Goal: Task Accomplishment & Management: Manage account settings

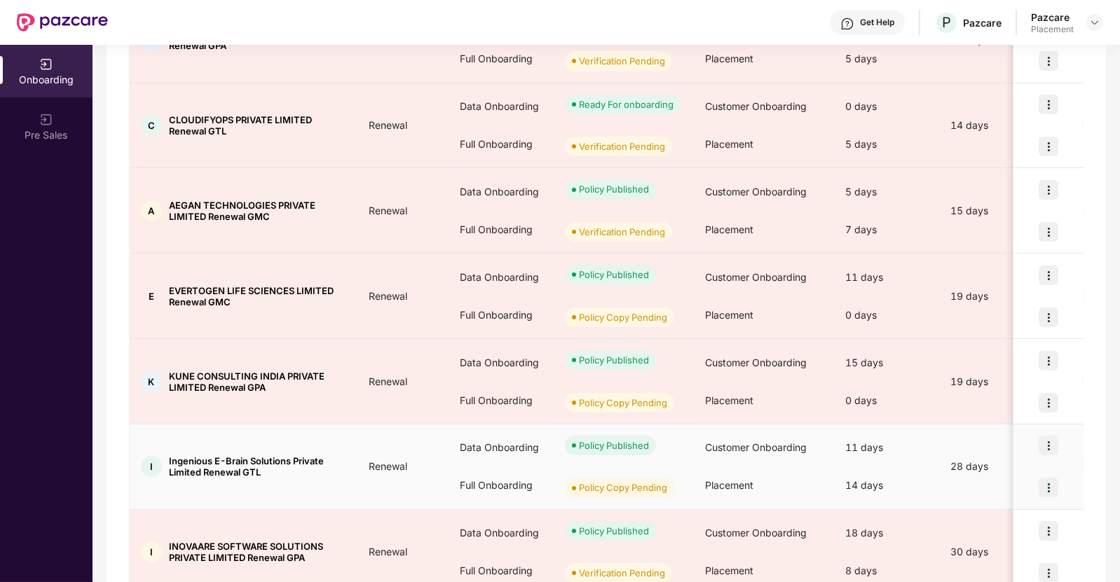
scroll to position [517, 0]
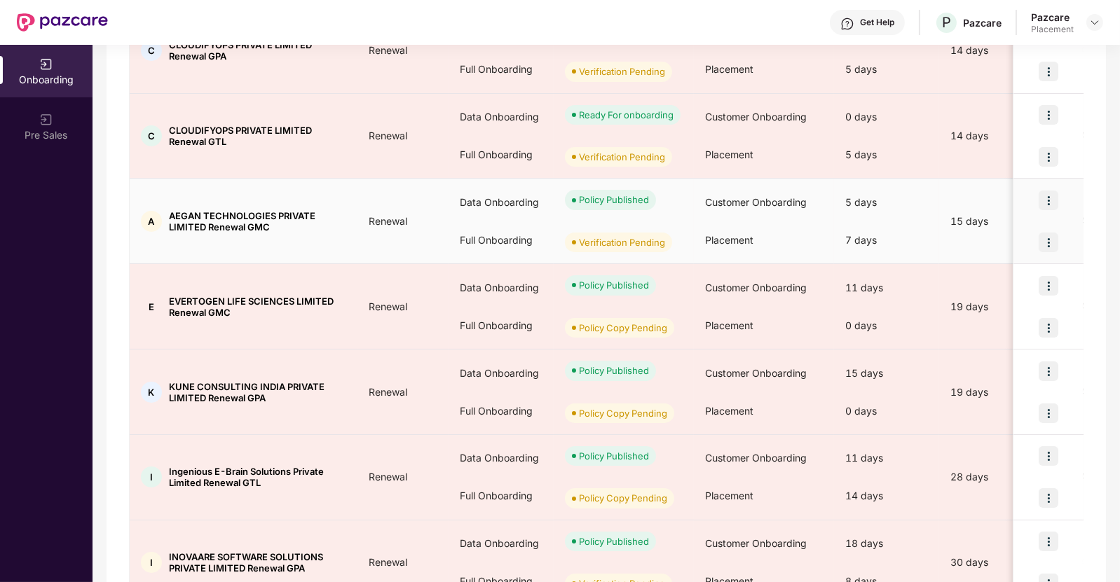
click at [314, 245] on td "A AEGAN TECHNOLOGIES PRIVATE LIMITED Renewal GMC" at bounding box center [244, 221] width 228 height 85
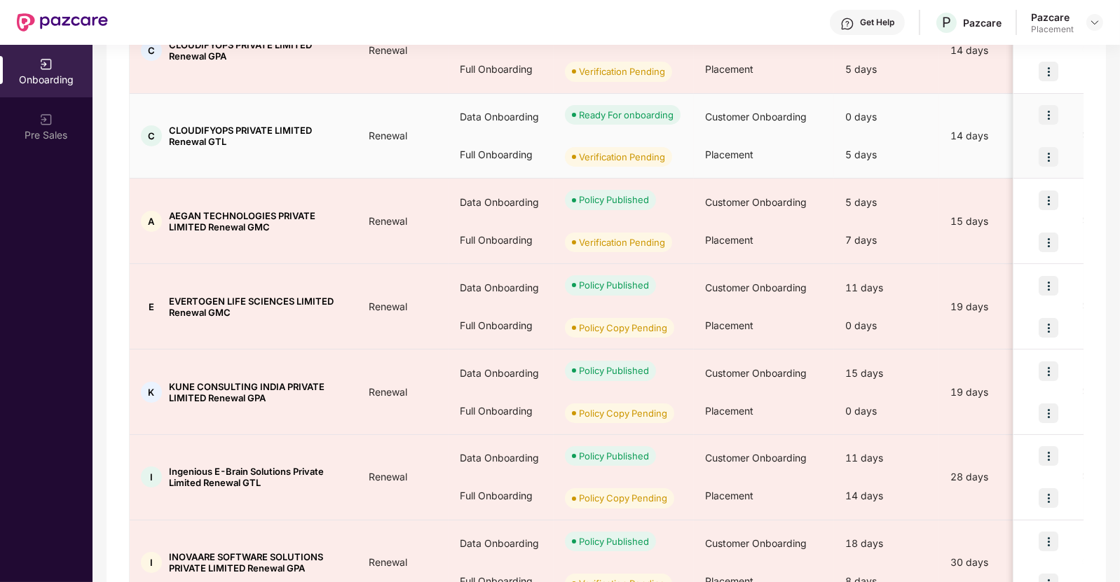
click at [297, 165] on td "C CLOUDIFYOPS PRIVATE LIMITED Renewal GTL" at bounding box center [244, 136] width 228 height 85
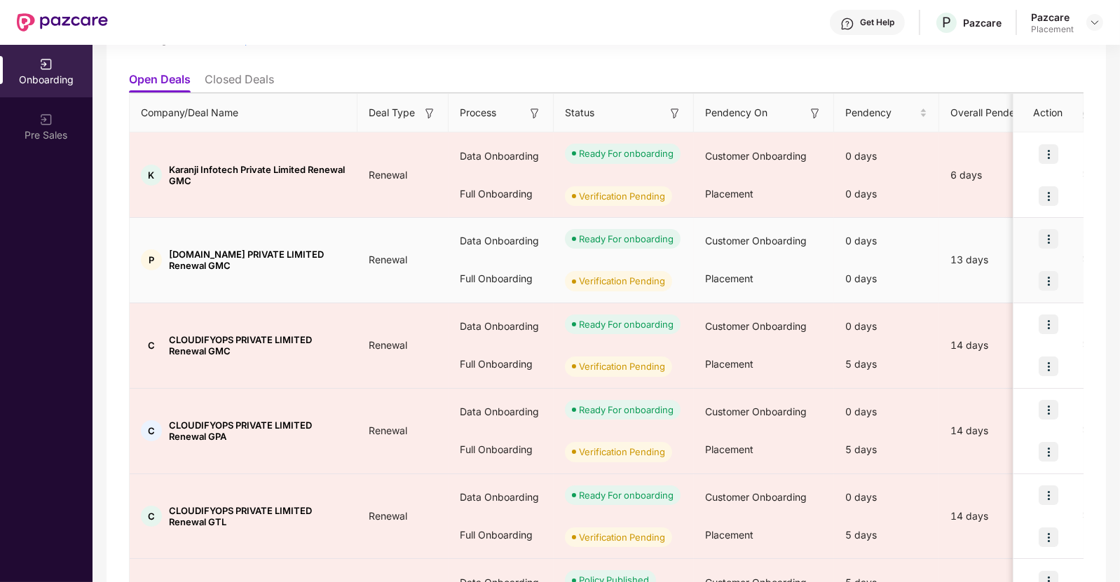
scroll to position [136, 0]
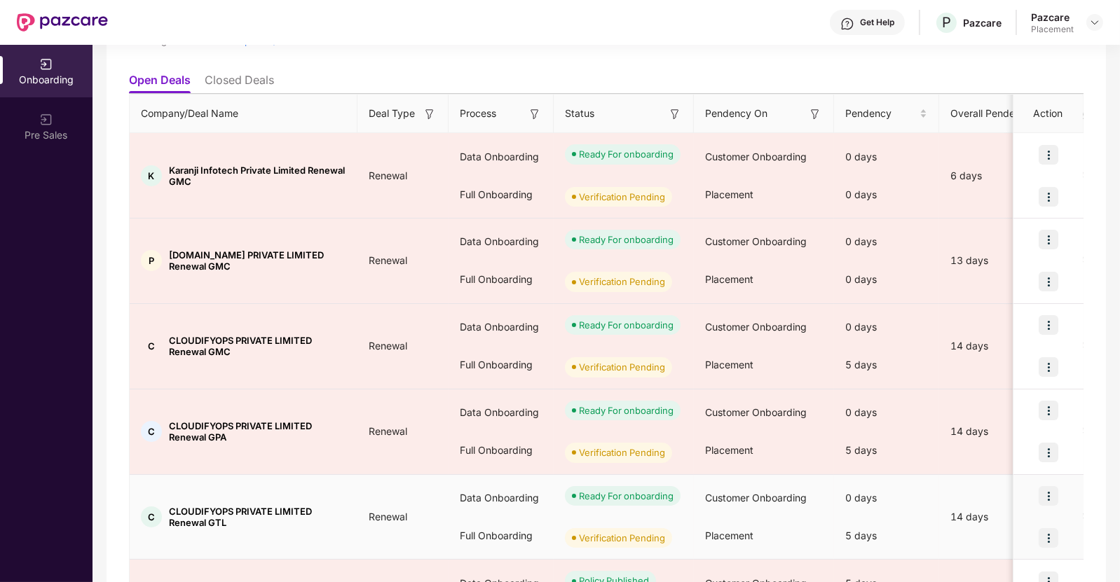
click at [287, 494] on td "C CLOUDIFYOPS PRIVATE LIMITED Renewal GTL" at bounding box center [244, 517] width 228 height 85
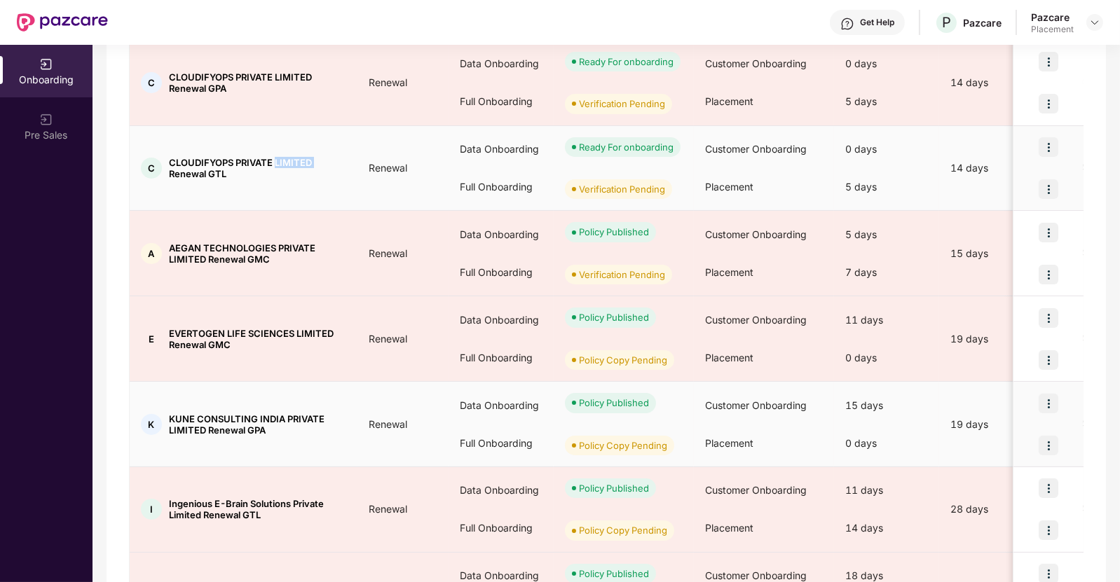
scroll to position [486, 0]
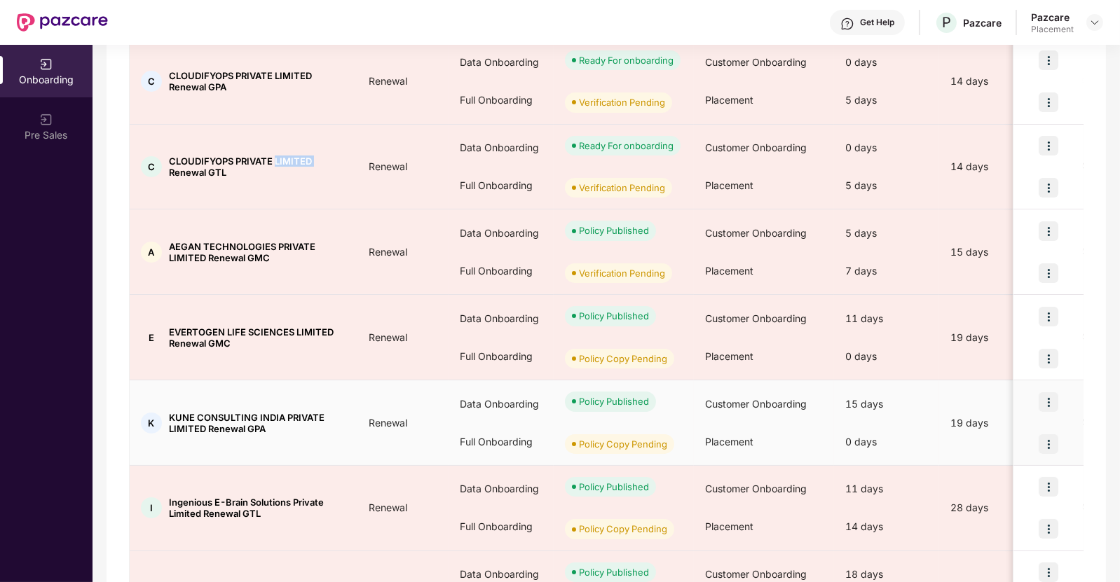
click at [1052, 436] on img at bounding box center [1048, 444] width 20 height 20
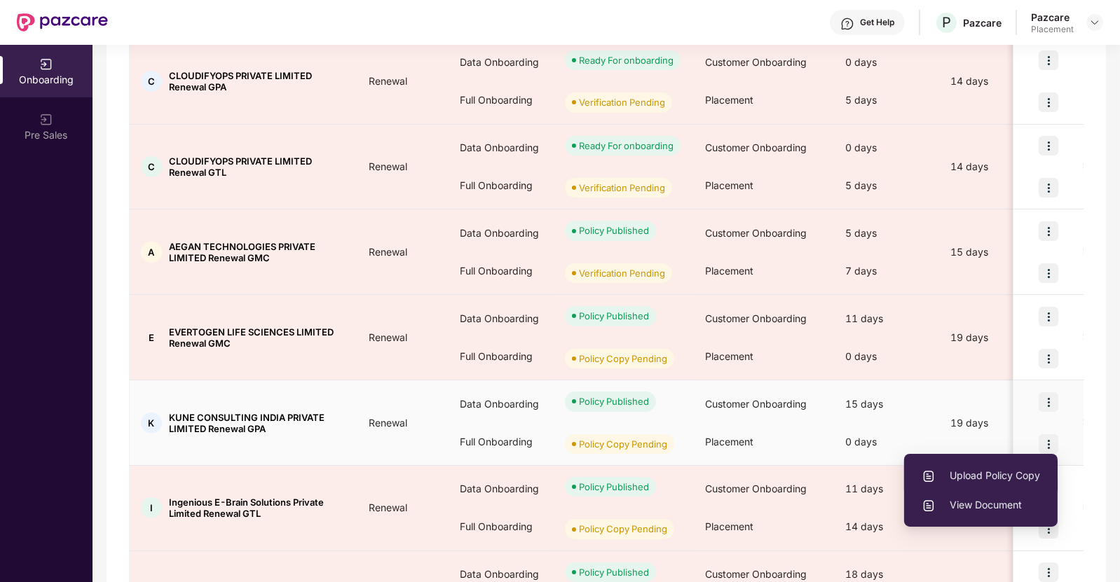
click at [991, 477] on span "Upload Policy Copy" at bounding box center [980, 475] width 118 height 15
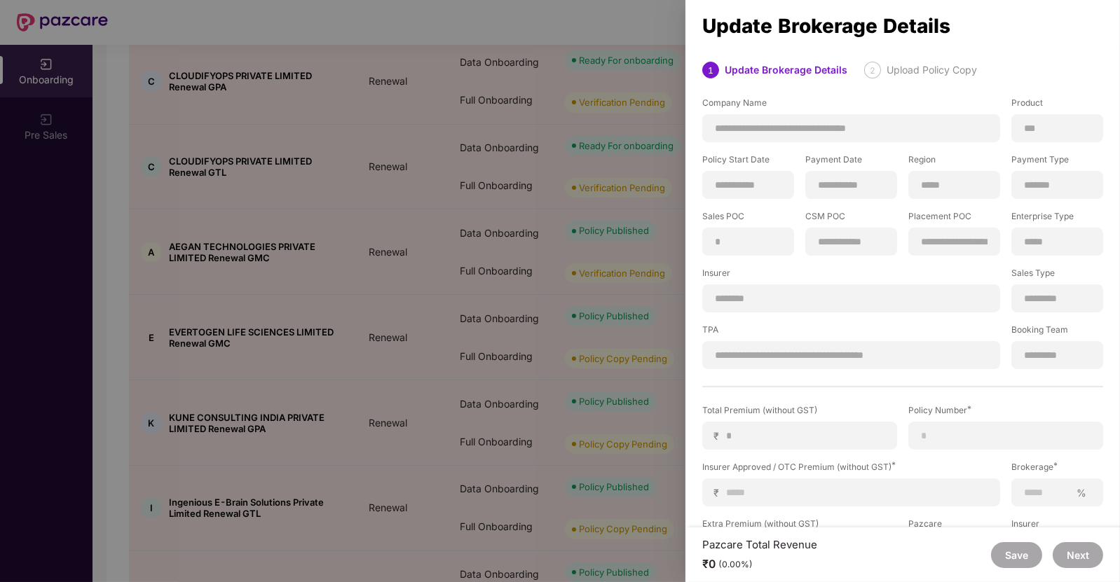
click at [521, 261] on div at bounding box center [560, 291] width 1120 height 582
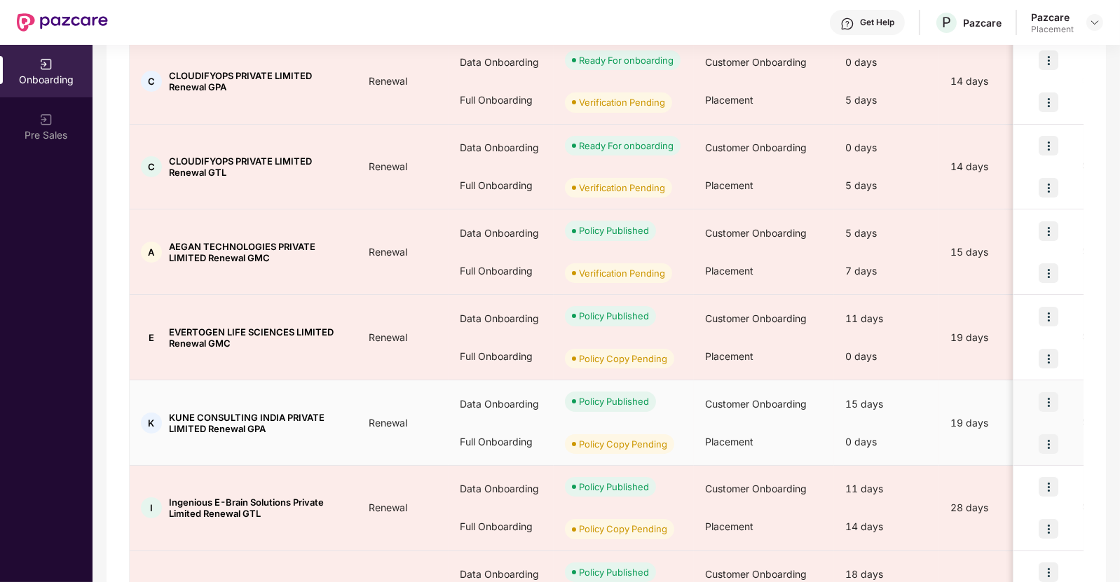
click at [1050, 445] on img at bounding box center [1048, 444] width 20 height 20
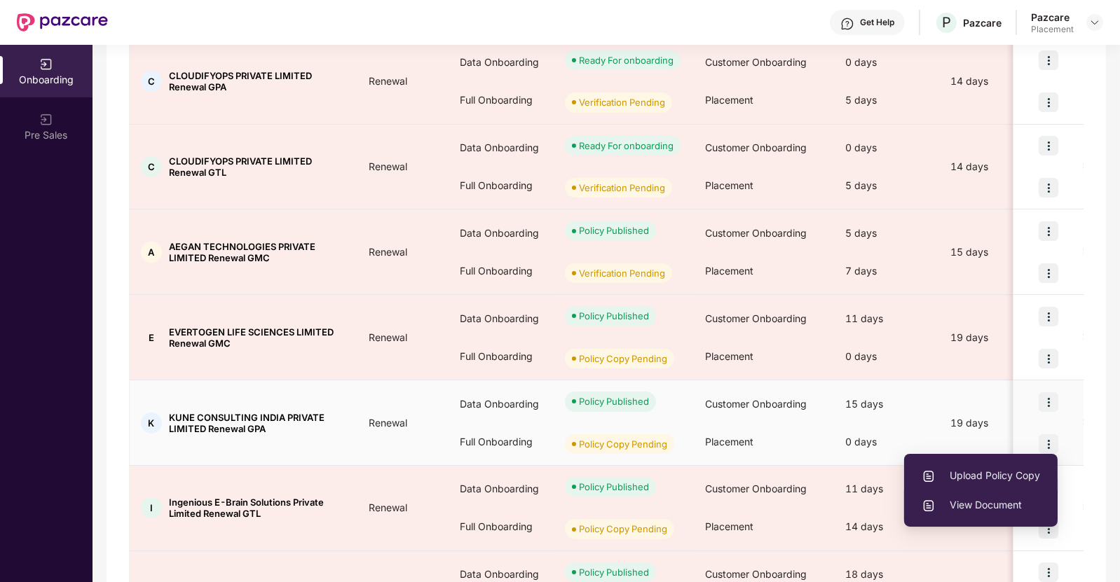
click at [986, 504] on span "View Document" at bounding box center [980, 504] width 118 height 15
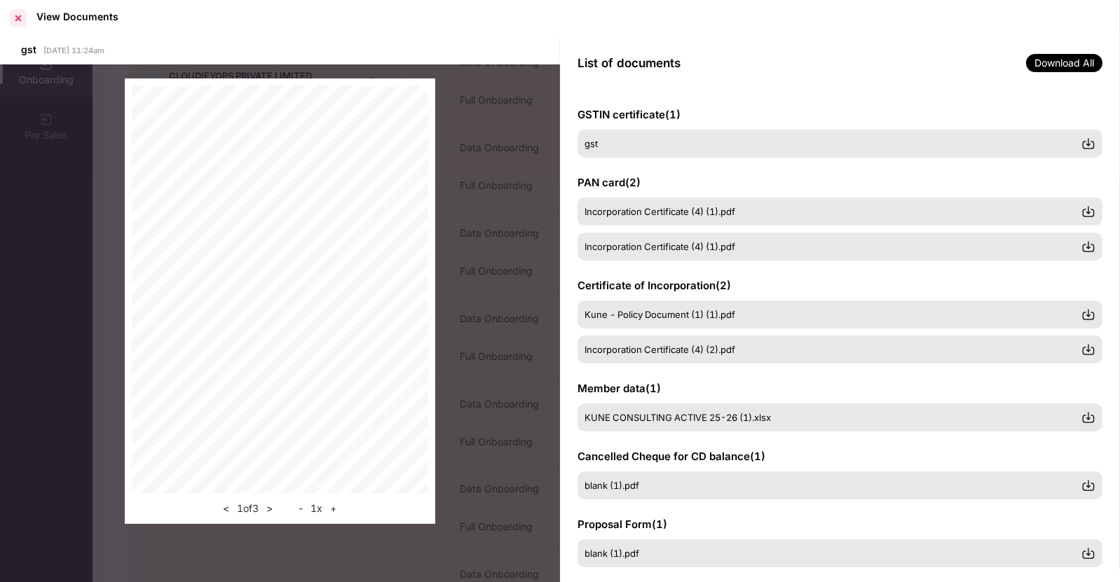
click at [20, 15] on div at bounding box center [18, 18] width 22 height 22
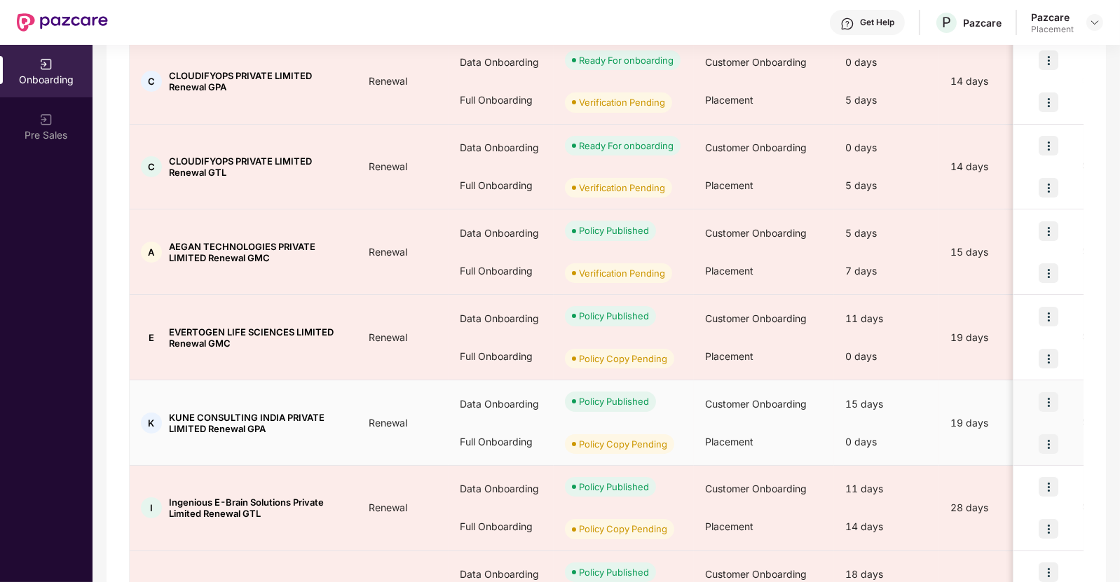
click at [1046, 392] on img at bounding box center [1048, 402] width 20 height 20
click at [687, 408] on div "Policy Published" at bounding box center [623, 401] width 140 height 42
click at [1046, 441] on img at bounding box center [1048, 444] width 20 height 20
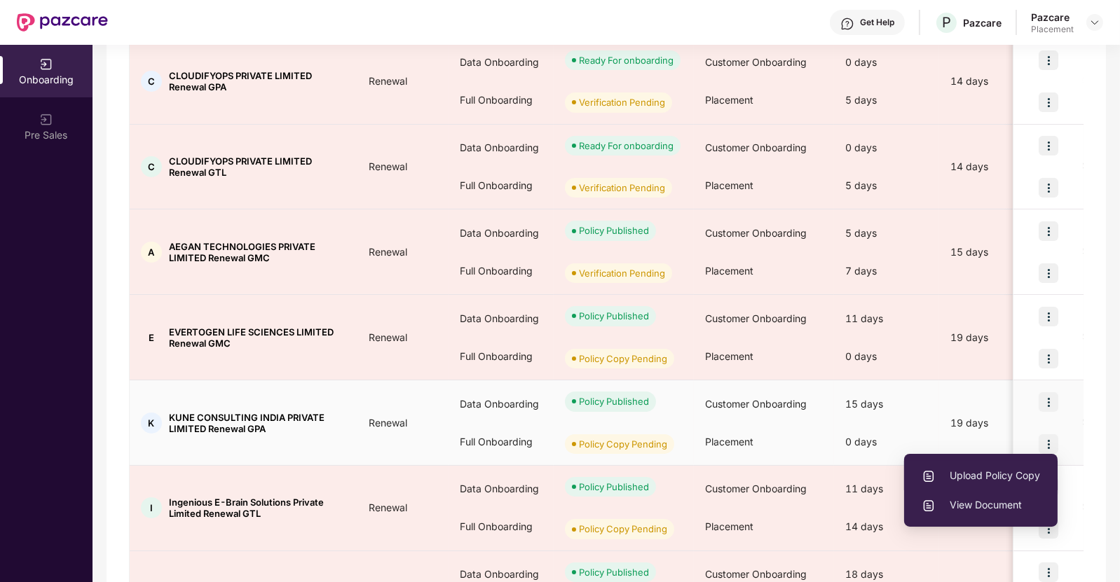
click at [961, 485] on li "Upload Policy Copy" at bounding box center [980, 475] width 153 height 29
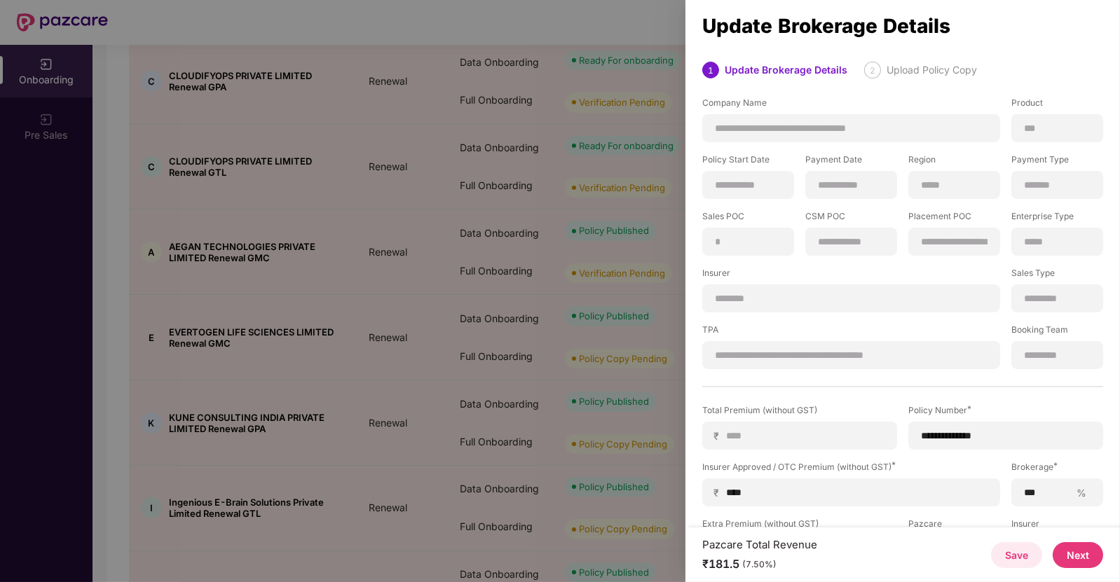
click at [368, 312] on div at bounding box center [560, 291] width 1120 height 582
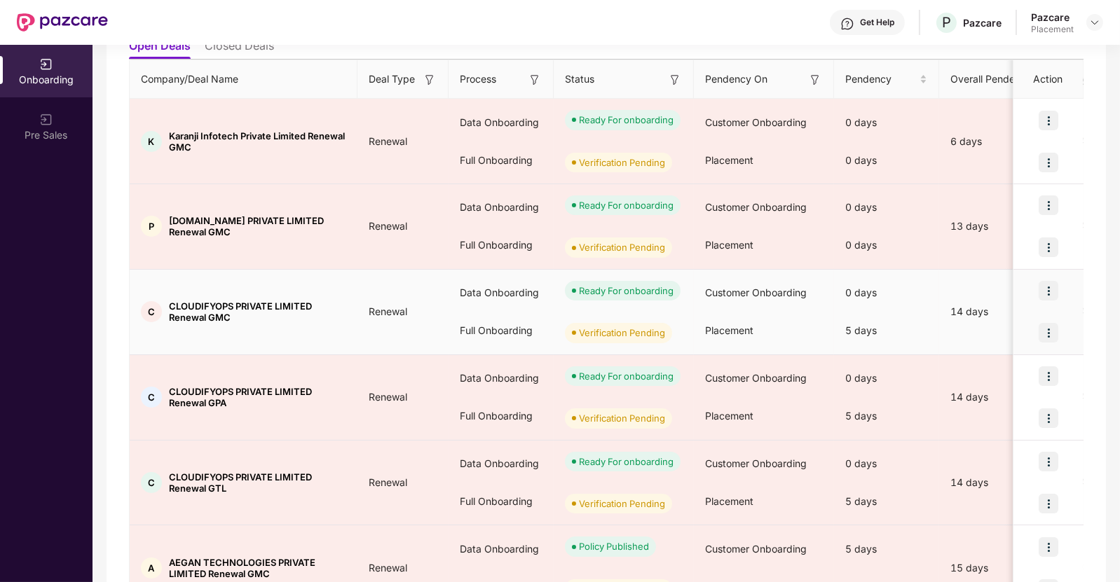
scroll to position [588, 0]
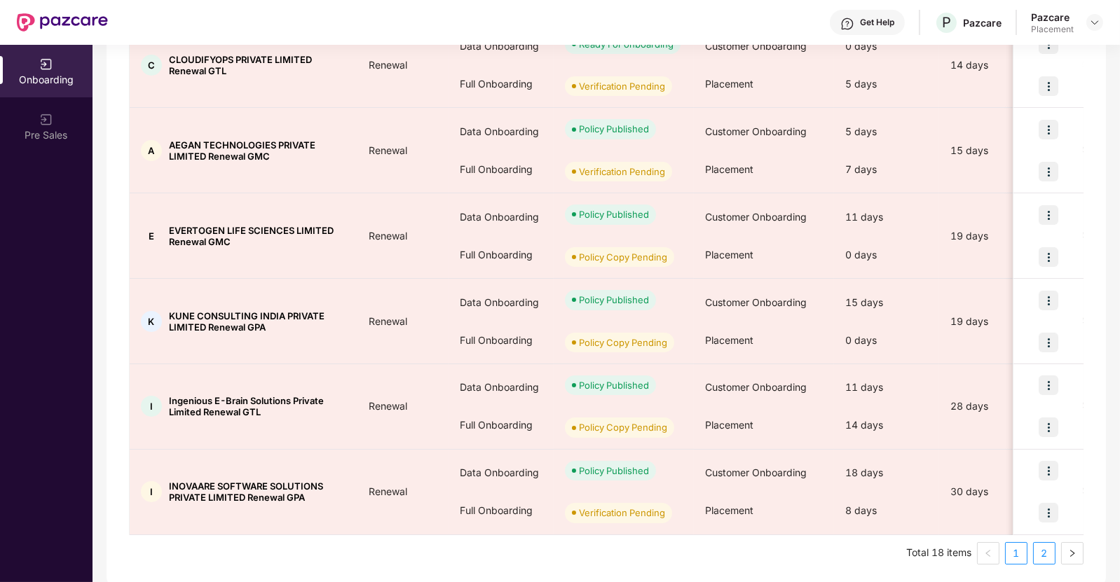
click at [1041, 548] on link "2" at bounding box center [1043, 553] width 21 height 21
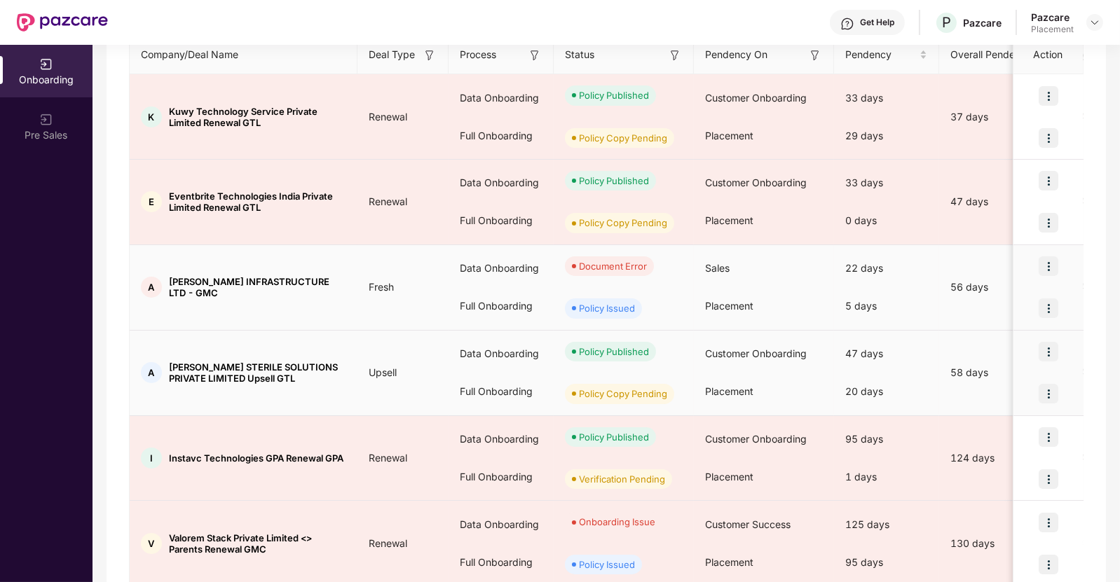
scroll to position [194, 0]
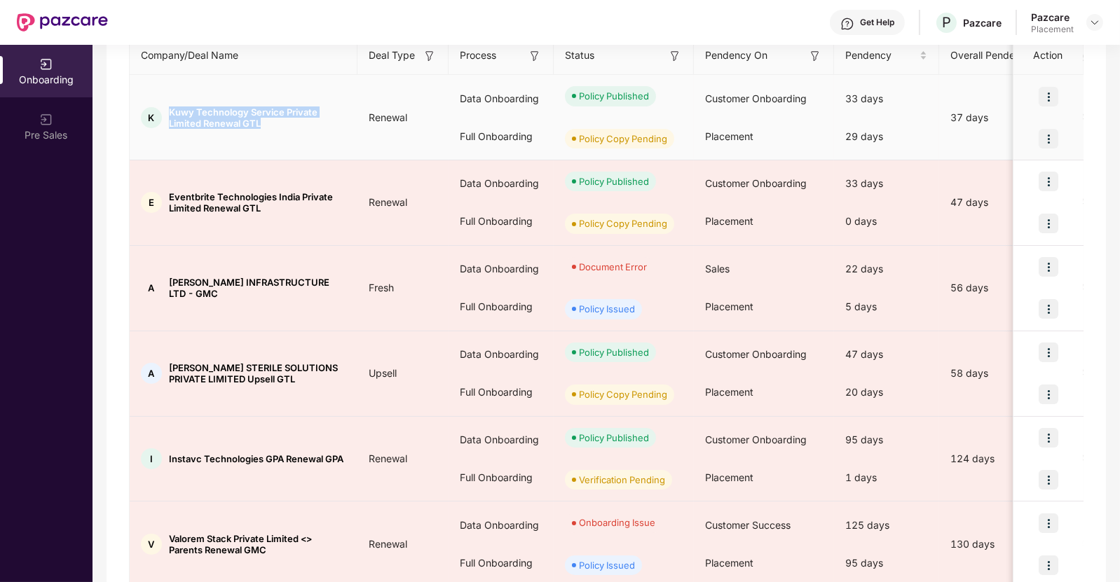
drag, startPoint x: 169, startPoint y: 107, endPoint x: 271, endPoint y: 126, distance: 104.0
click at [271, 126] on span "Kuwy Technology Service Private Limited Renewal GTL" at bounding box center [257, 117] width 177 height 22
copy span "Kuwy Technology Service Private Limited Renewal GTL"
